Goal: Task Accomplishment & Management: Use online tool/utility

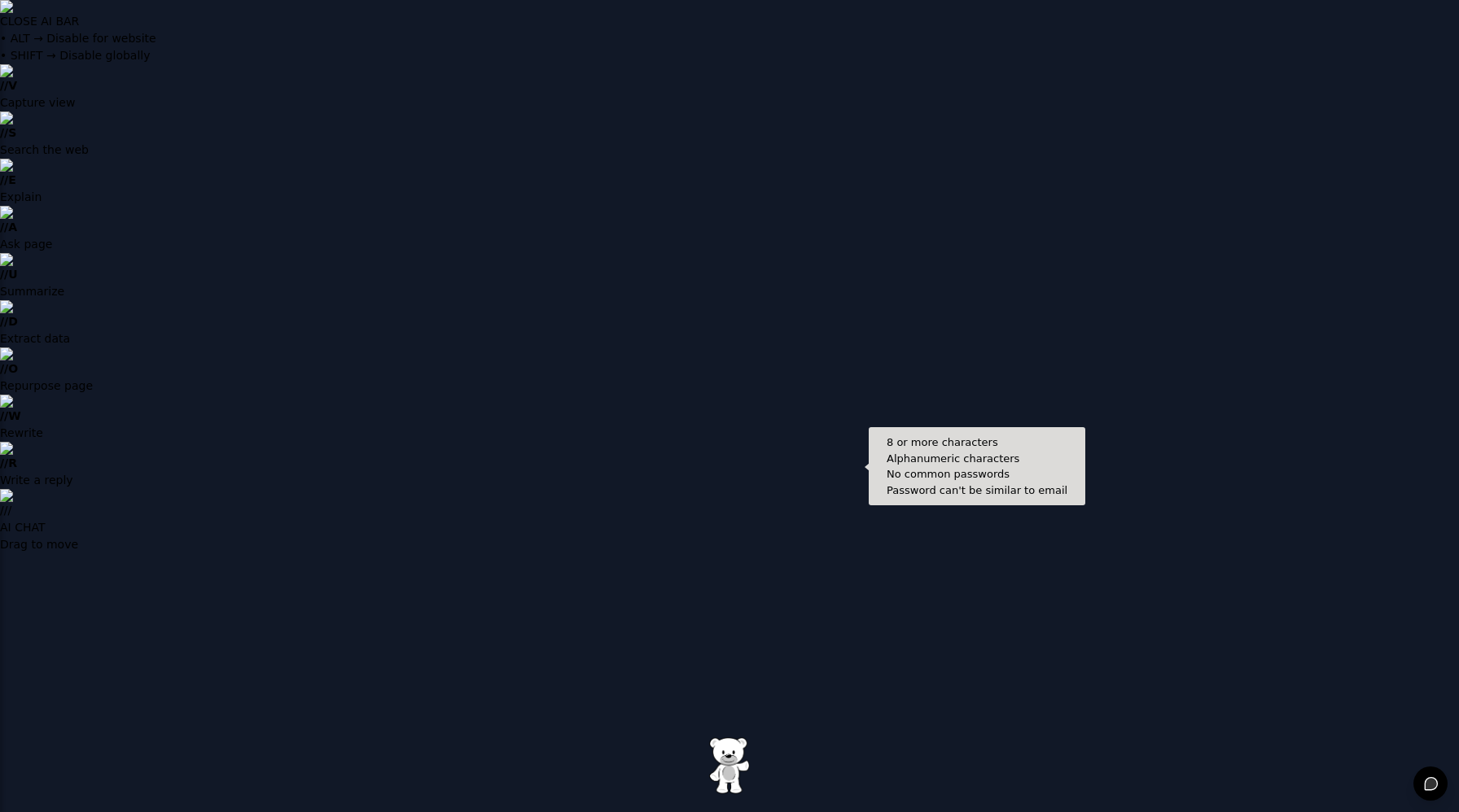
type input "**********"
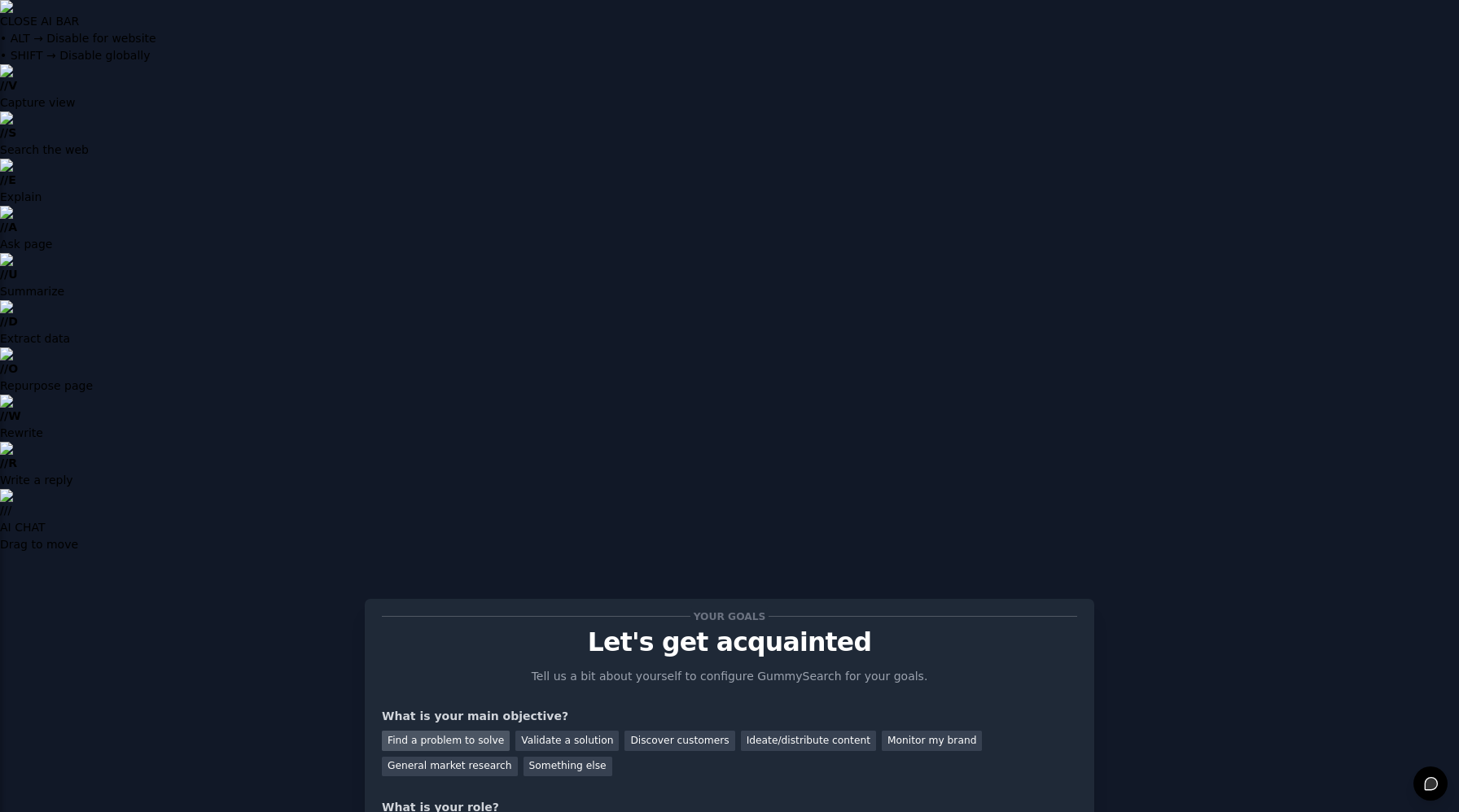
click at [433, 731] on div "Find a problem to solve" at bounding box center [445, 741] width 127 height 21
click at [530, 731] on div "Validate a solution" at bounding box center [567, 741] width 103 height 21
click at [463, 731] on div "Find a problem to solve" at bounding box center [445, 741] width 127 height 21
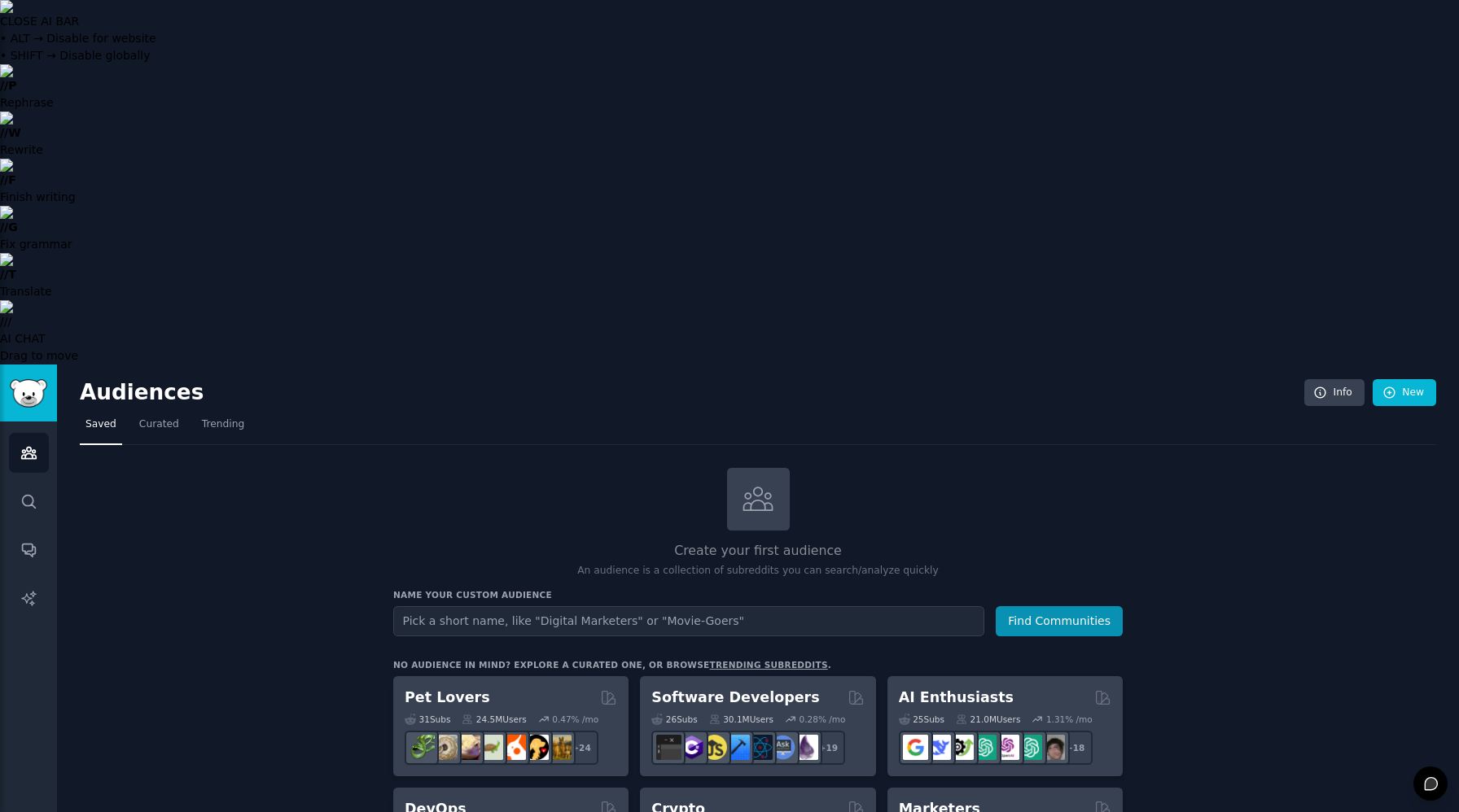
click at [677, 606] on input "text" at bounding box center [689, 621] width 591 height 30
type input "edtech"
click at [996, 606] on button "Find Communities" at bounding box center [1059, 621] width 127 height 30
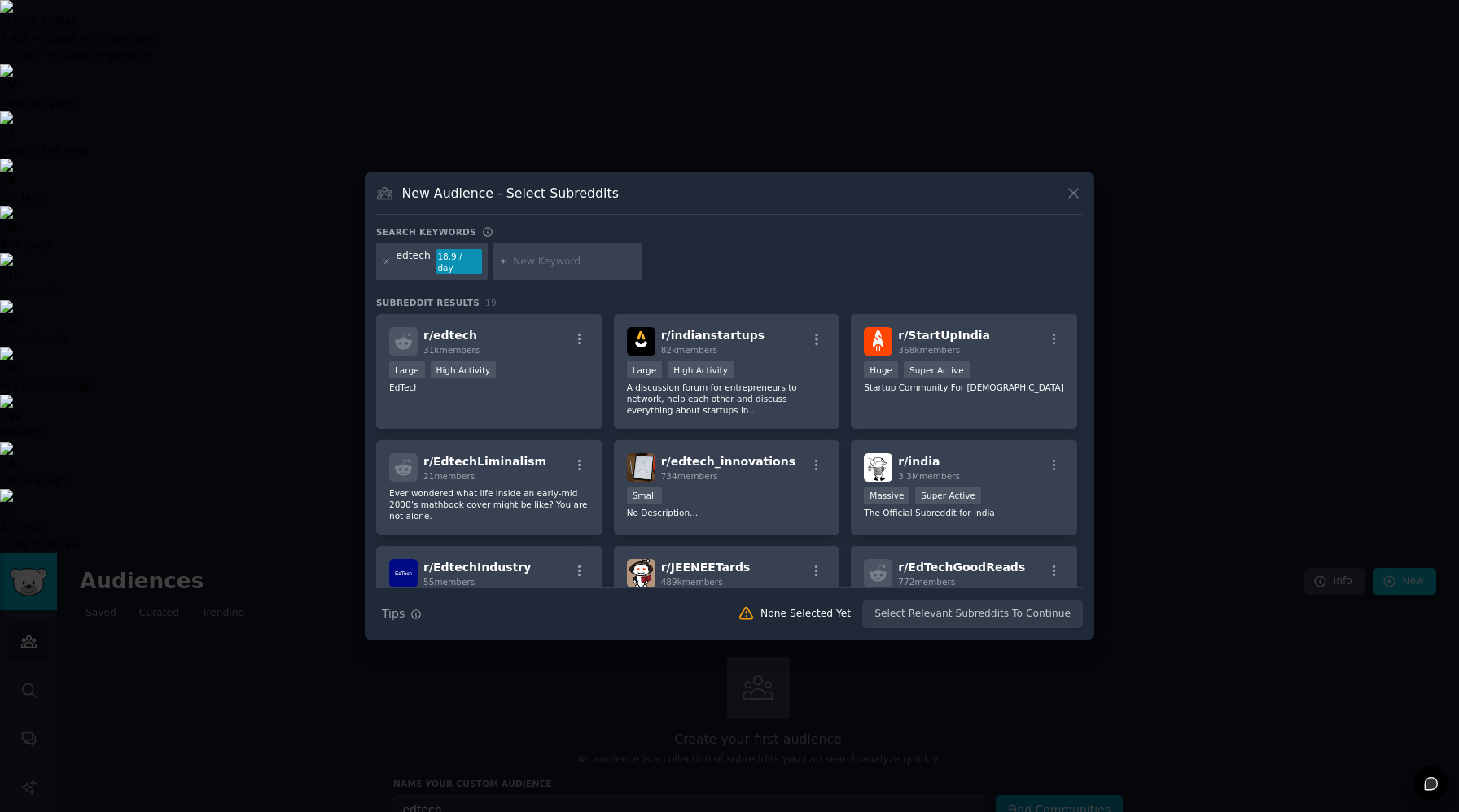
click at [1075, 198] on icon at bounding box center [1073, 193] width 9 height 9
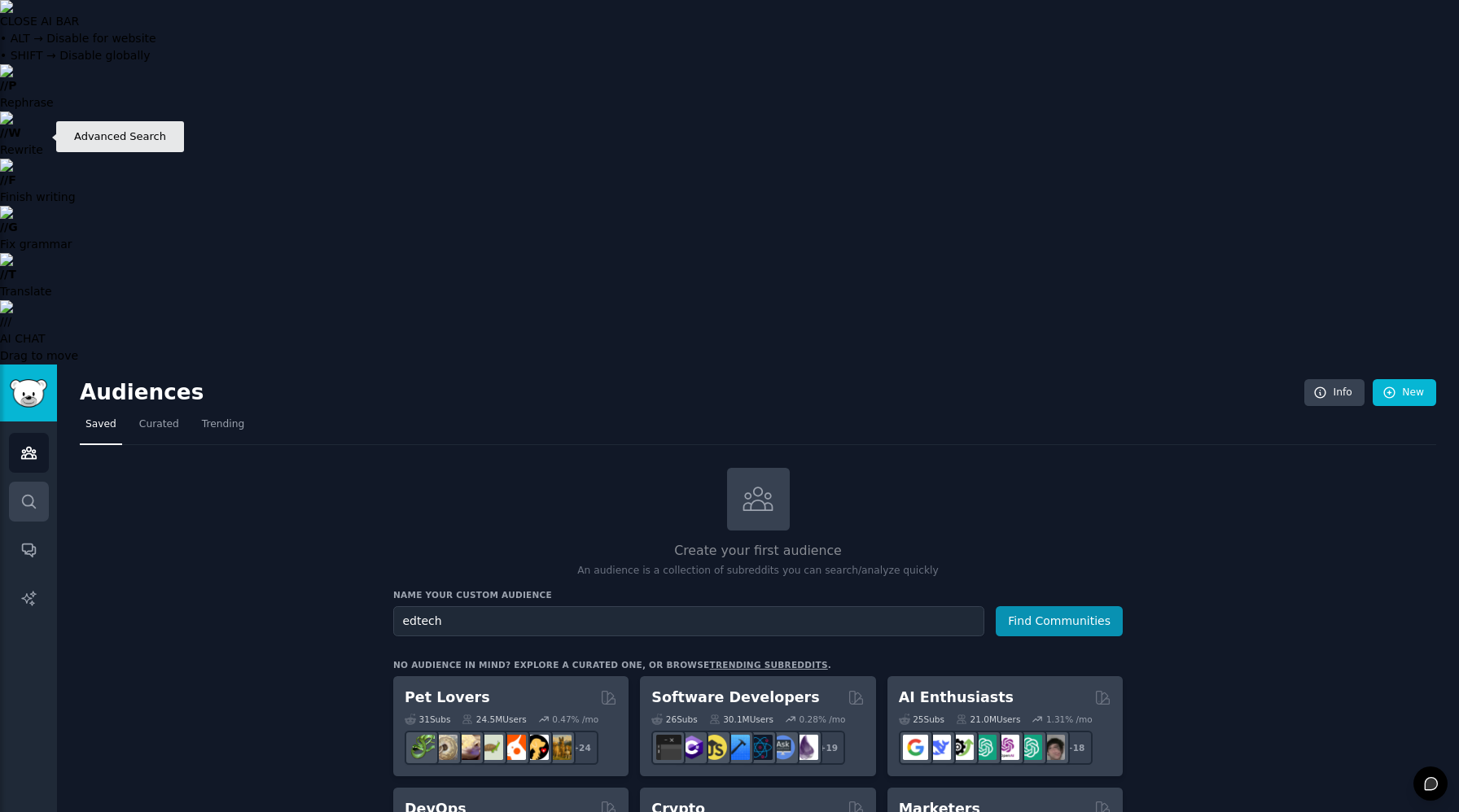
click at [22, 493] on icon "Sidebar" at bounding box center [29, 502] width 17 height 17
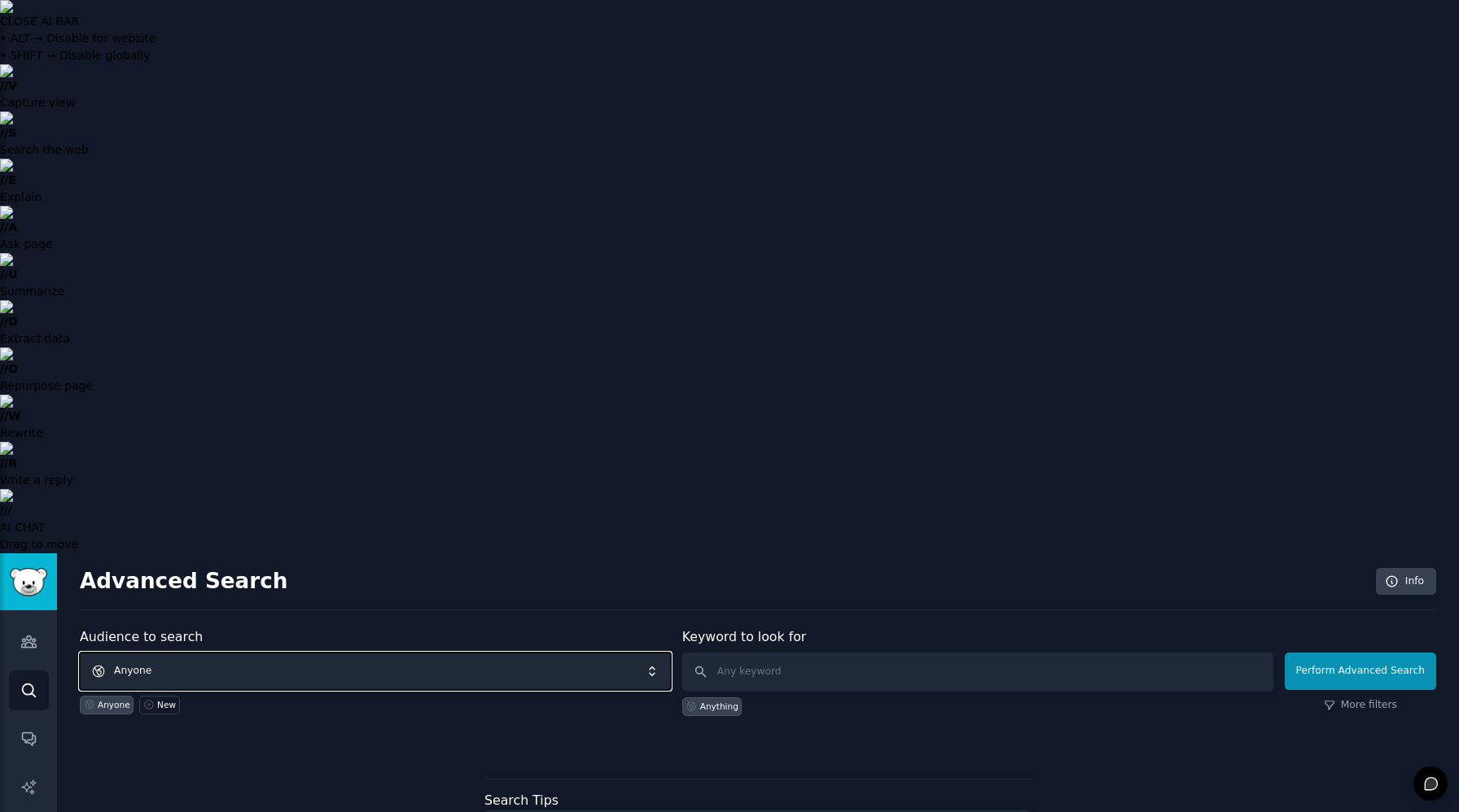
click at [506, 653] on span "Anyone" at bounding box center [376, 671] width 591 height 37
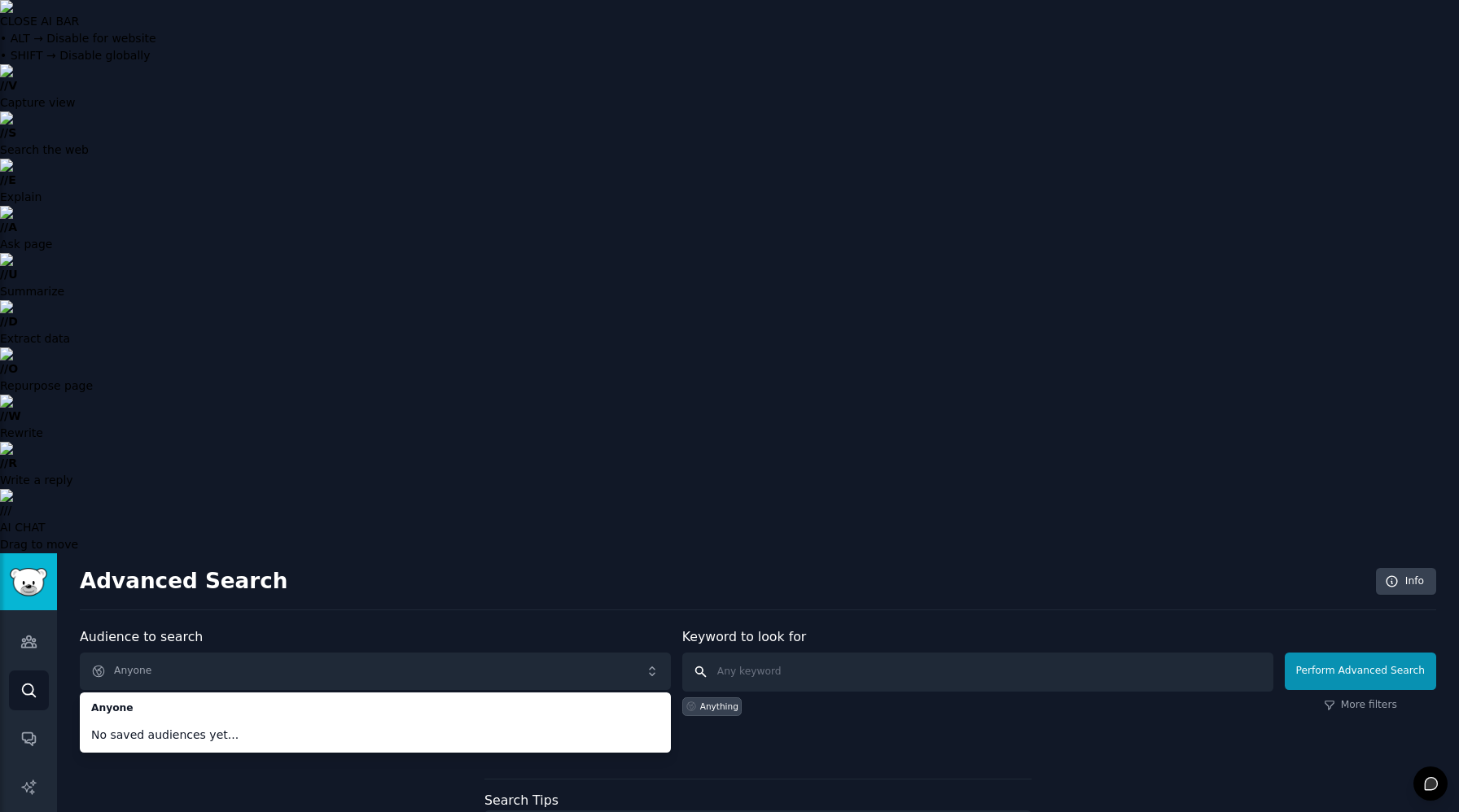
click at [846, 653] on input "text" at bounding box center [978, 672] width 591 height 39
